Goal: Task Accomplishment & Management: Use online tool/utility

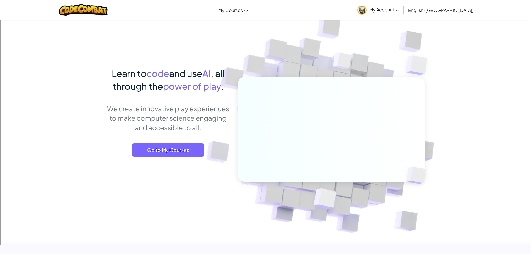
click at [402, 14] on link "My Account" at bounding box center [378, 10] width 47 height 18
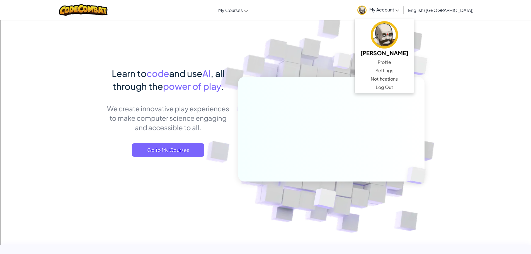
click at [402, 14] on link "My Account" at bounding box center [378, 10] width 47 height 18
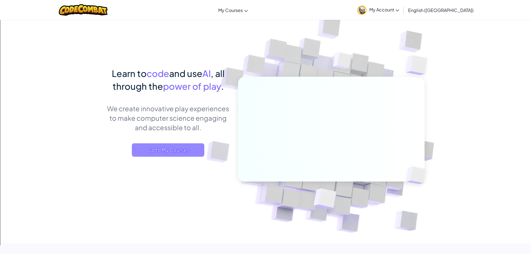
click at [172, 153] on span "Go to My Courses" at bounding box center [168, 149] width 73 height 13
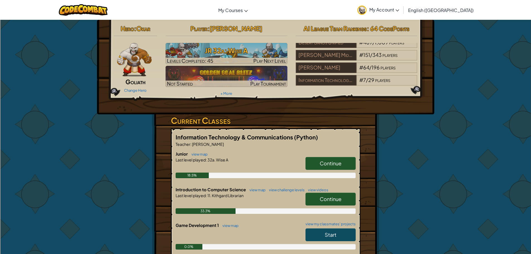
click at [327, 200] on span "Continue" at bounding box center [331, 199] width 22 height 6
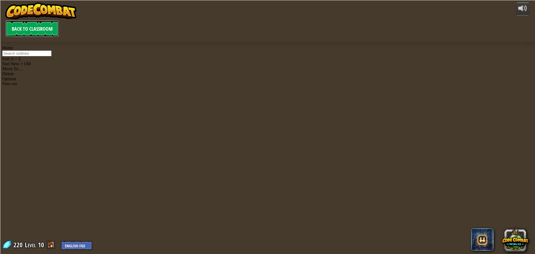
click at [34, 23] on link "Back to Classroom" at bounding box center [32, 28] width 54 height 17
